Goal: Task Accomplishment & Management: Manage account settings

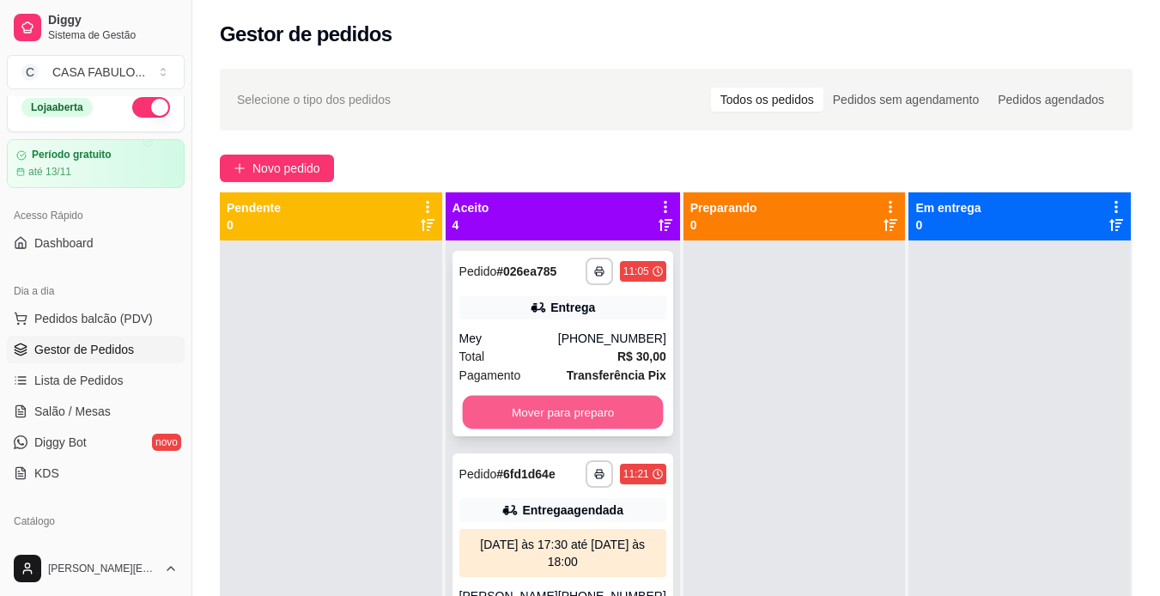
click at [531, 417] on button "Mover para preparo" at bounding box center [562, 412] width 201 height 33
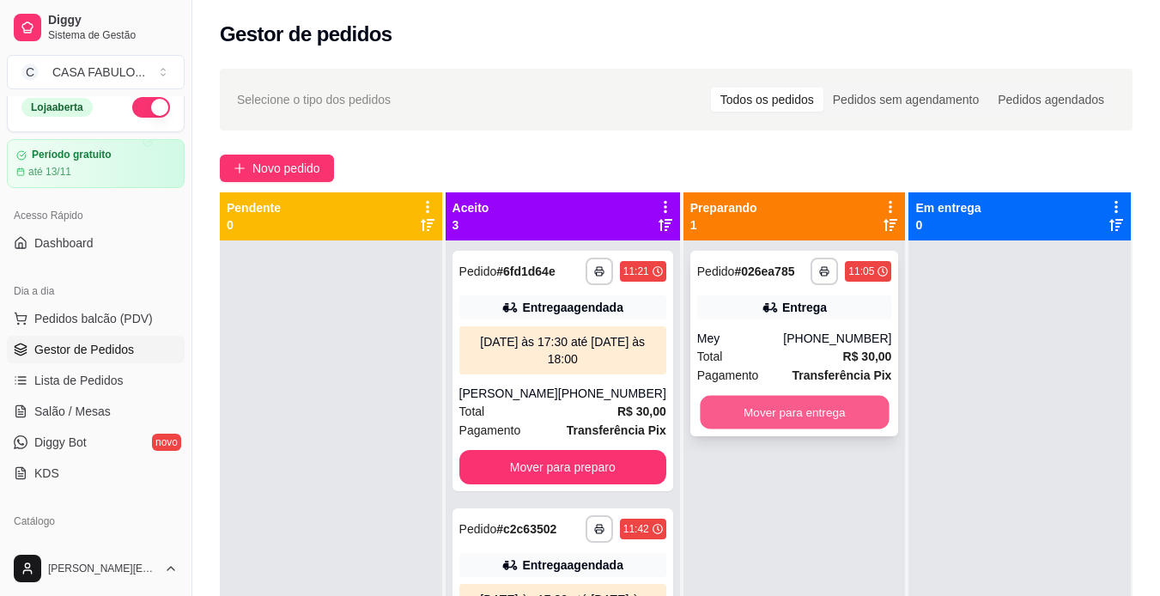
click at [750, 410] on button "Mover para entrega" at bounding box center [794, 412] width 189 height 33
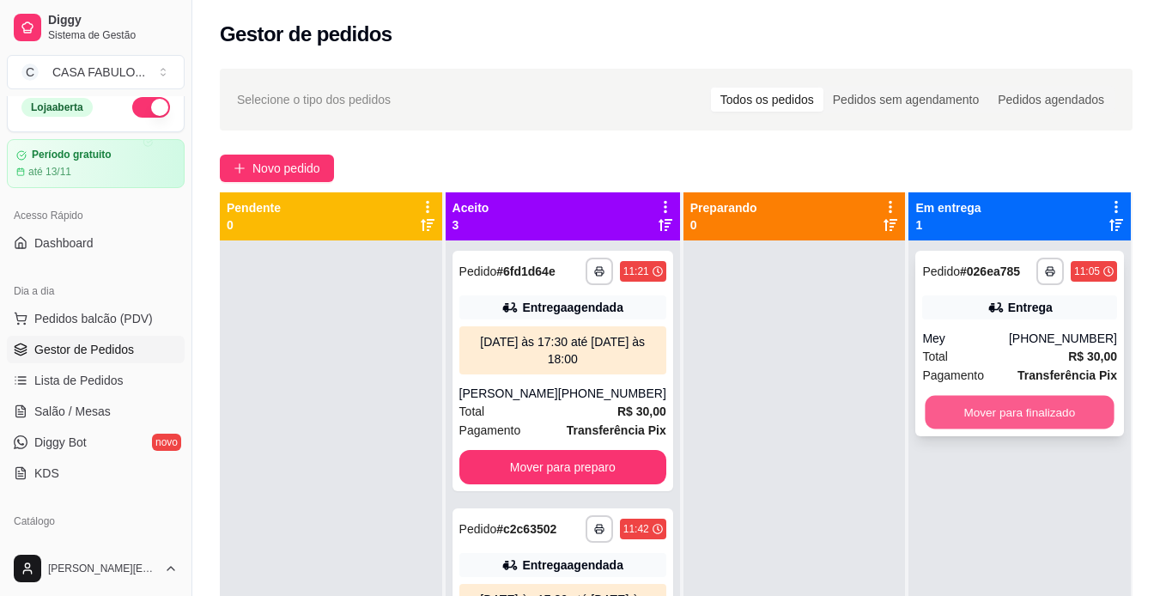
click at [1008, 401] on button "Mover para finalizado" at bounding box center [1019, 412] width 189 height 33
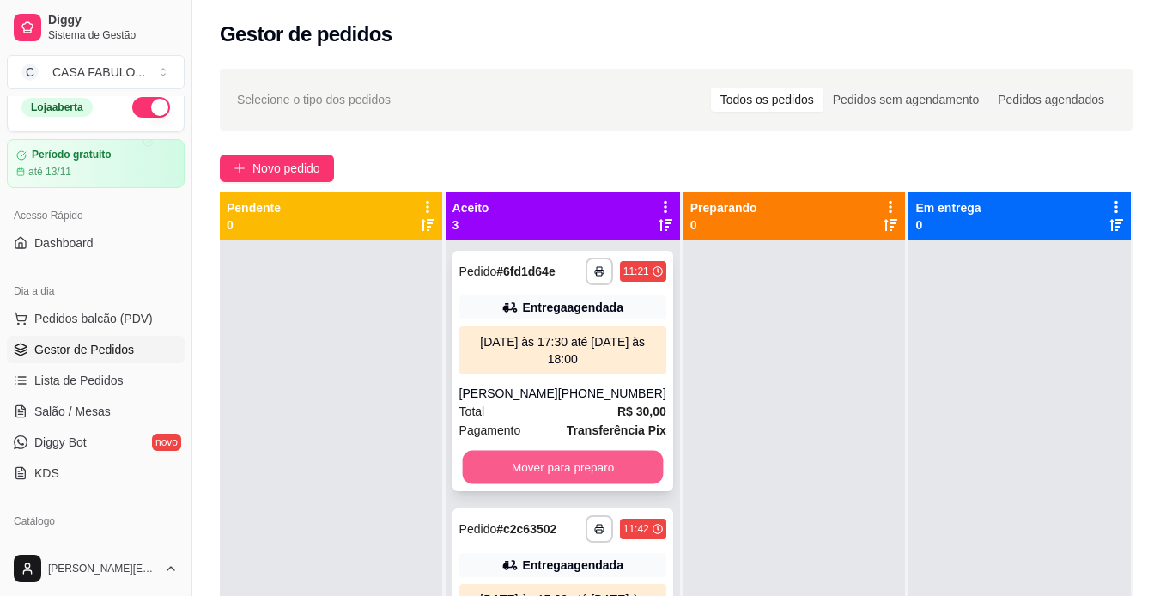
click at [543, 455] on button "Mover para preparo" at bounding box center [562, 467] width 201 height 33
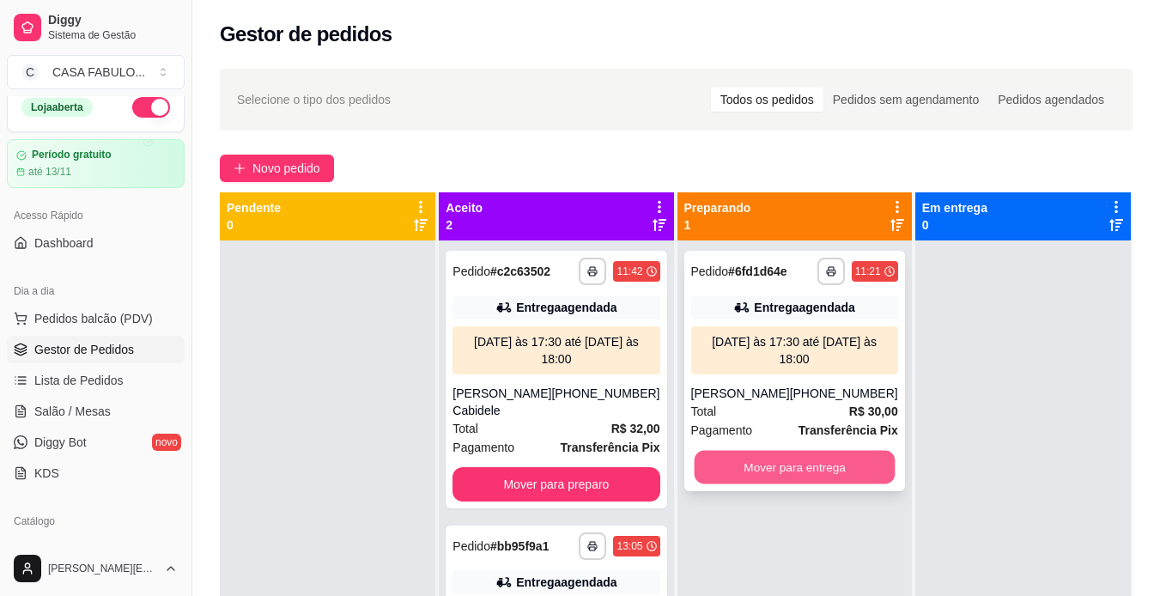
click at [712, 469] on button "Mover para entrega" at bounding box center [794, 467] width 201 height 33
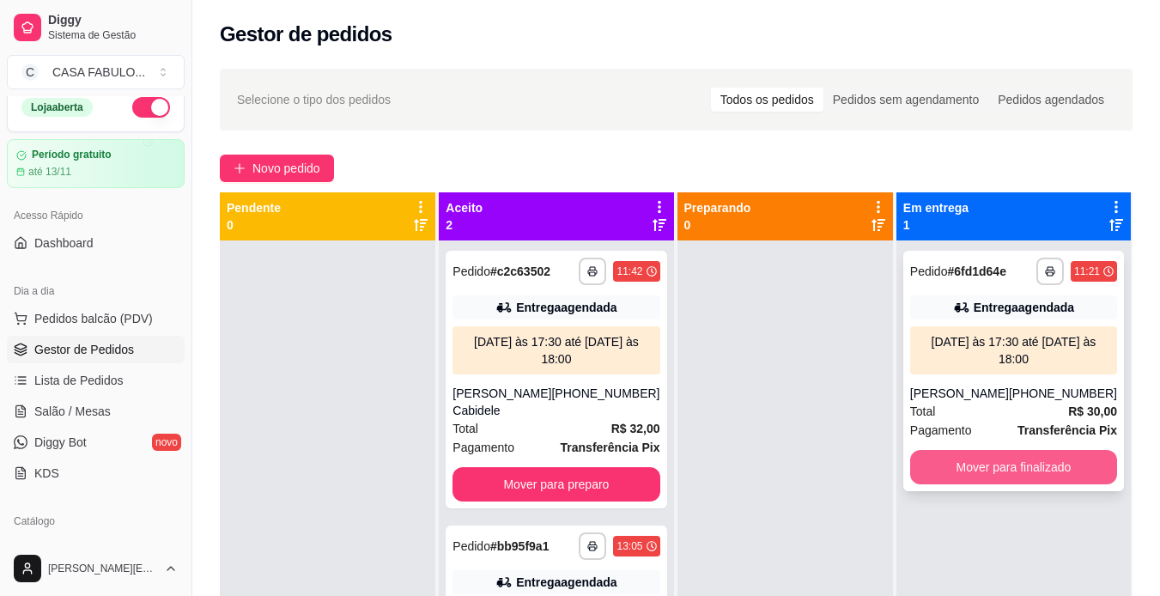
click at [993, 466] on button "Mover para finalizado" at bounding box center [1013, 467] width 207 height 34
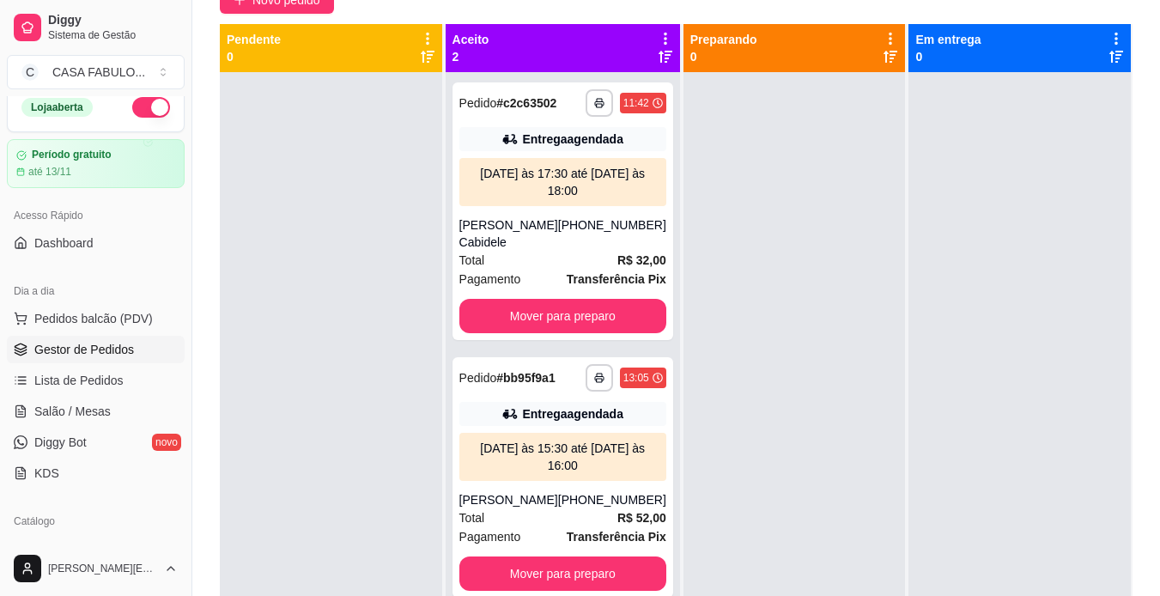
scroll to position [176, 0]
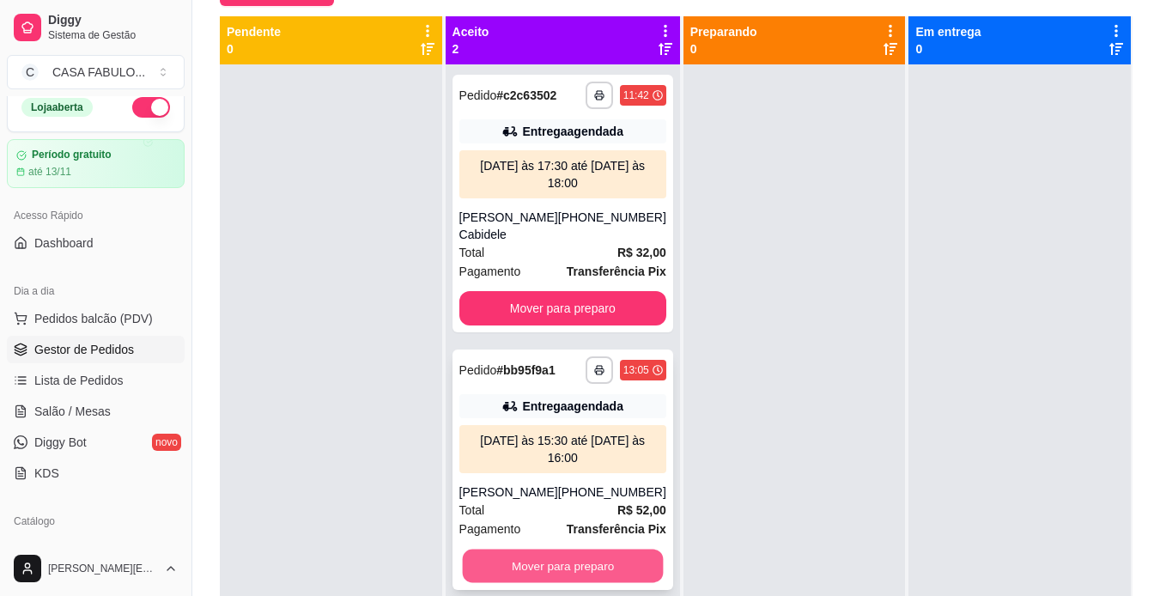
click at [520, 549] on button "Mover para preparo" at bounding box center [562, 565] width 201 height 33
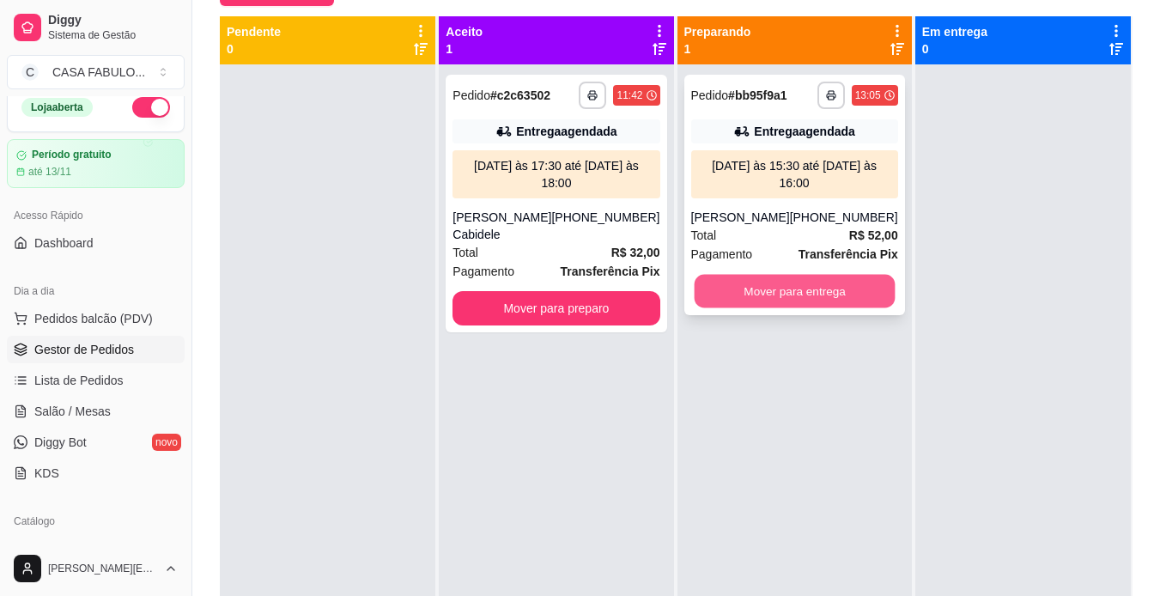
click at [793, 300] on button "Mover para entrega" at bounding box center [794, 291] width 201 height 33
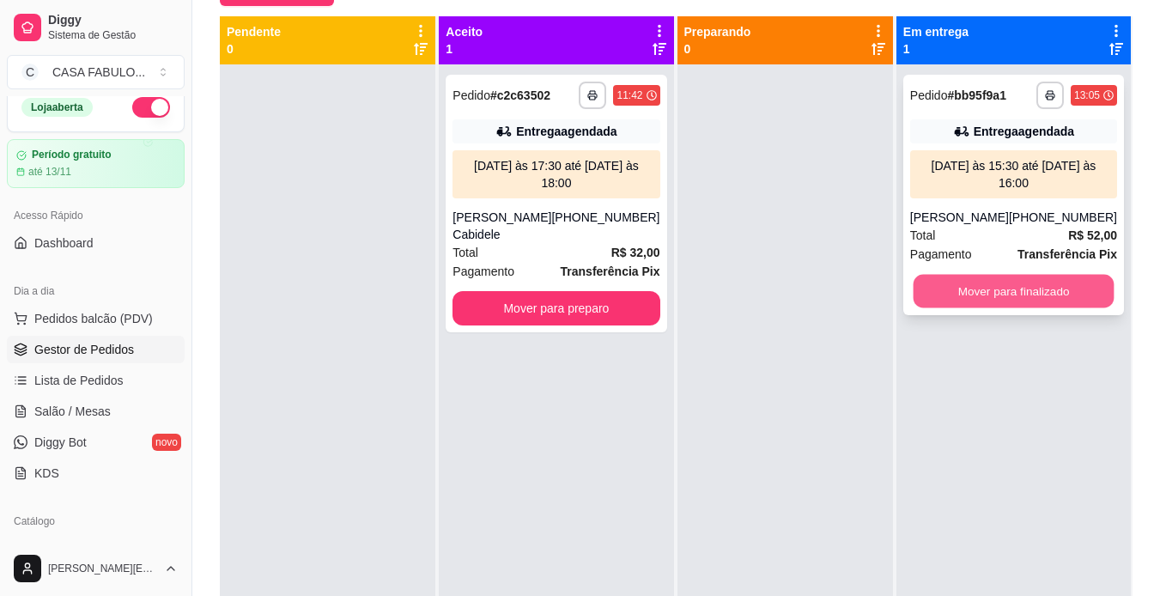
click at [924, 295] on button "Mover para finalizado" at bounding box center [1012, 291] width 201 height 33
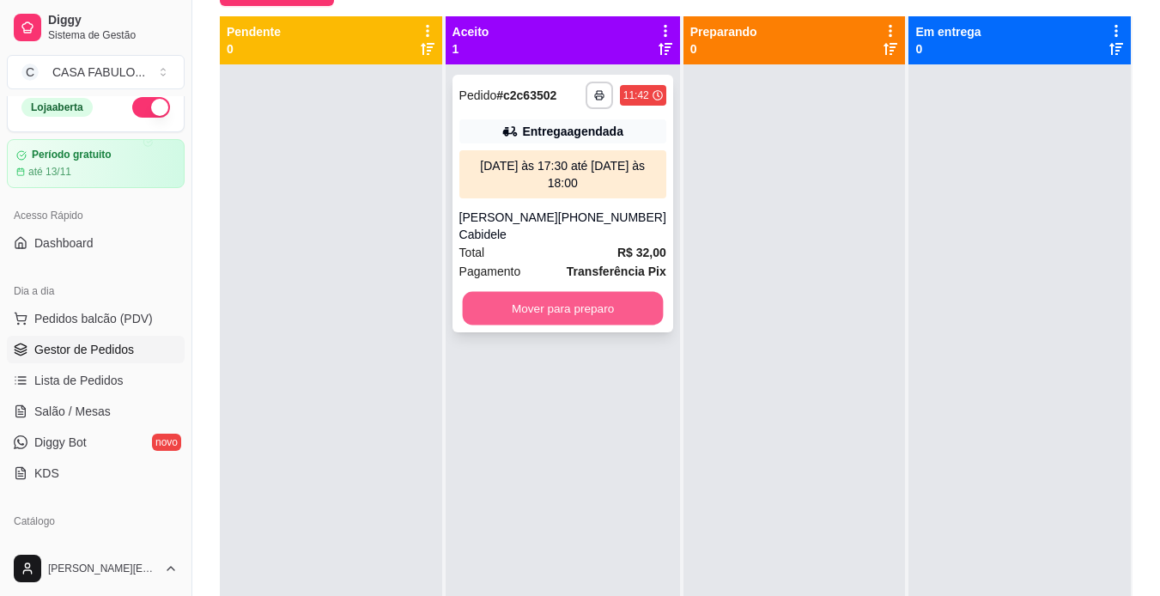
click at [506, 292] on button "Mover para preparo" at bounding box center [562, 308] width 201 height 33
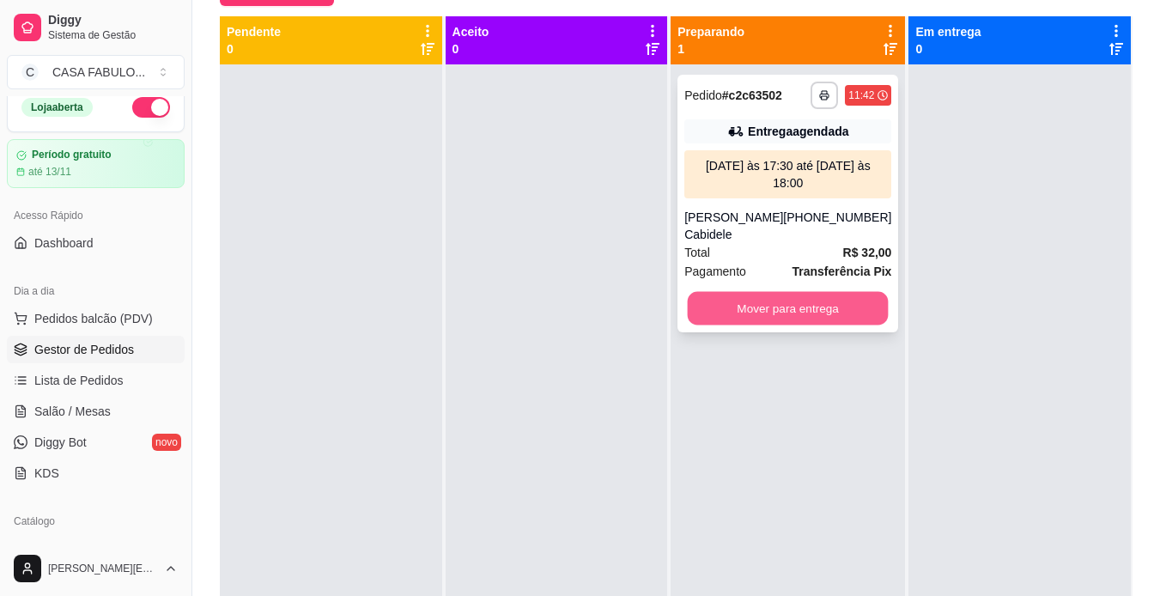
click at [728, 294] on button "Mover para entrega" at bounding box center [788, 308] width 201 height 33
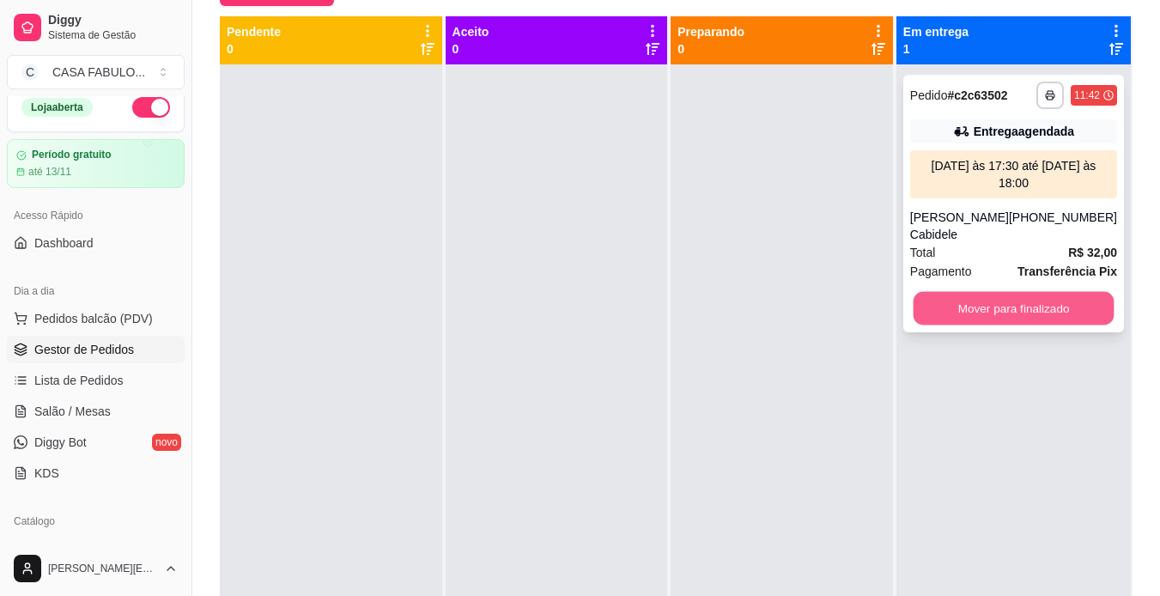
click at [958, 292] on button "Mover para finalizado" at bounding box center [1012, 308] width 201 height 33
